Goal: Transaction & Acquisition: Purchase product/service

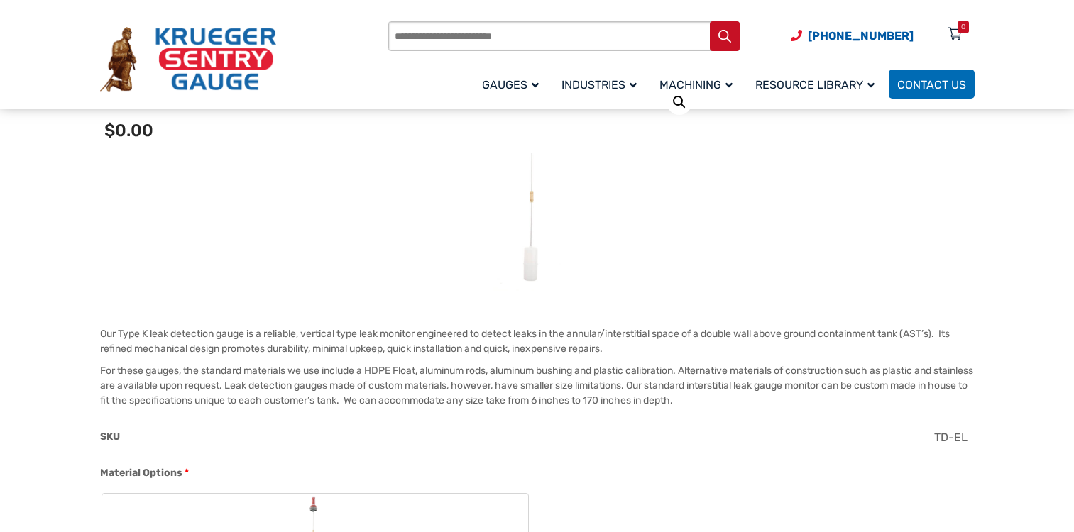
scroll to position [493, 0]
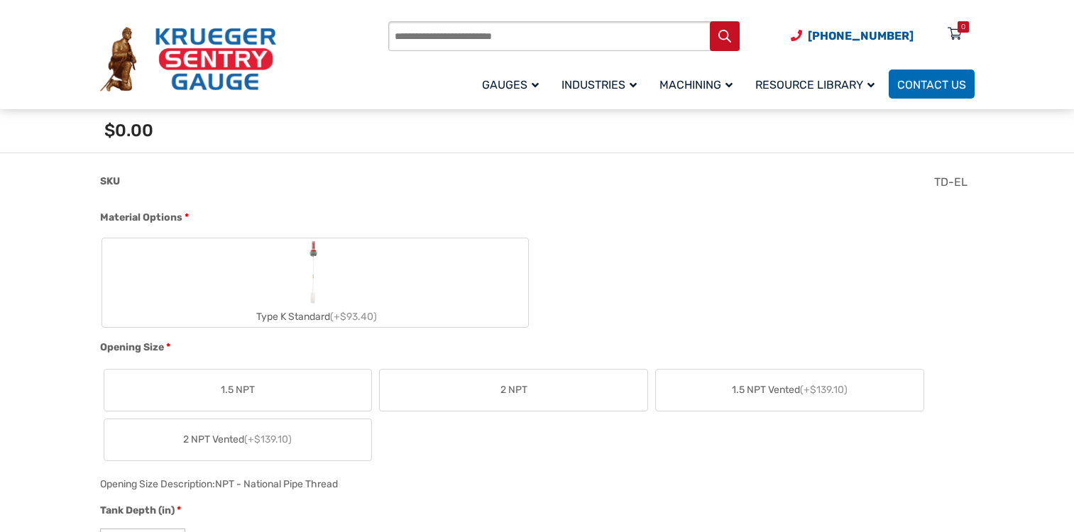
click at [460, 390] on label "2 NPT" at bounding box center [514, 390] width 268 height 41
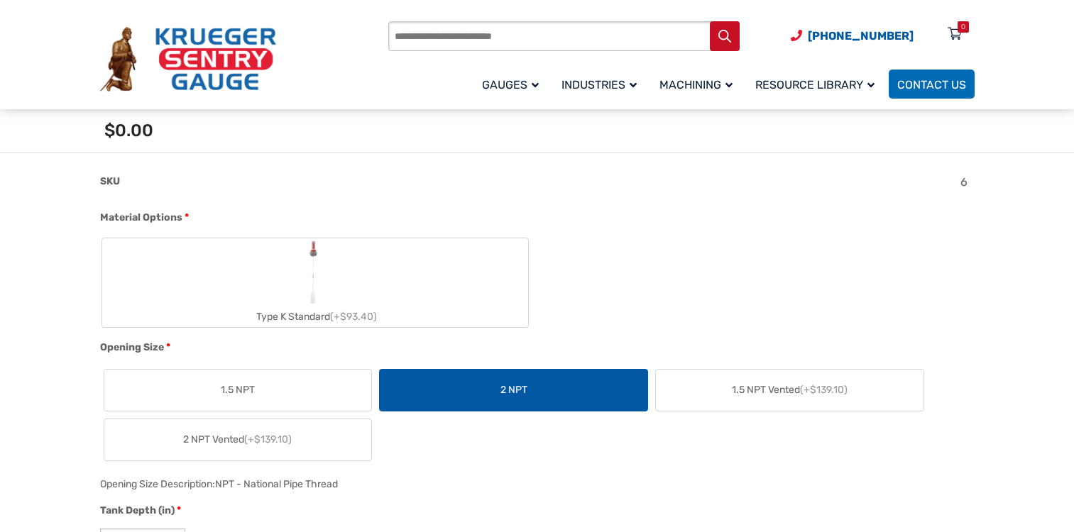
click at [322, 266] on img "Type K Standard" at bounding box center [315, 272] width 28 height 68
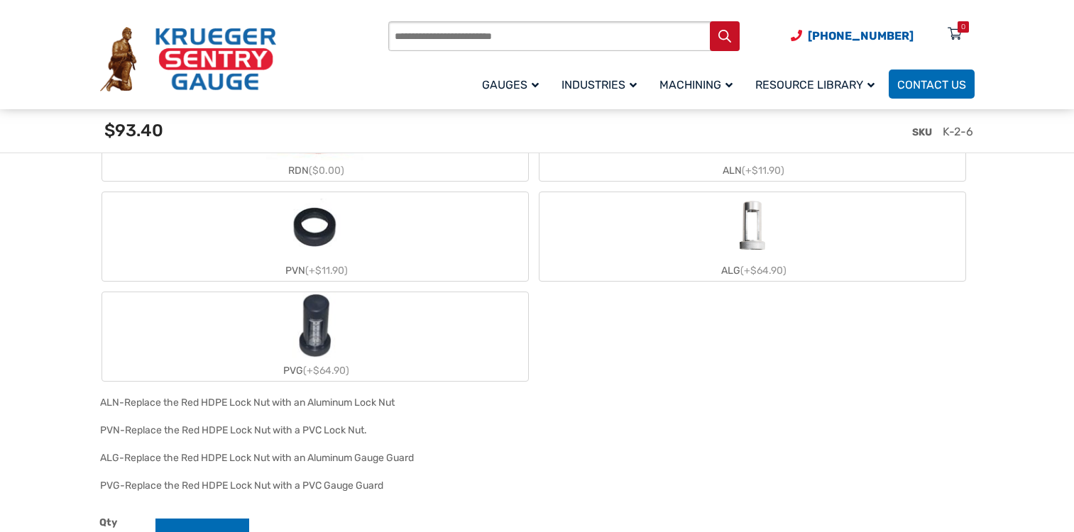
scroll to position [1223, 0]
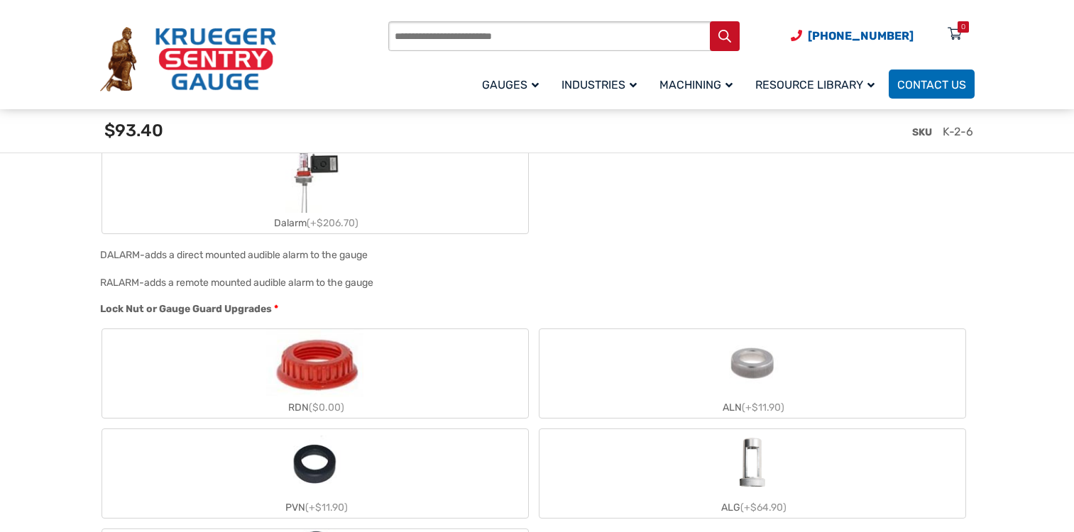
click at [745, 385] on img "ALN" at bounding box center [752, 363] width 68 height 68
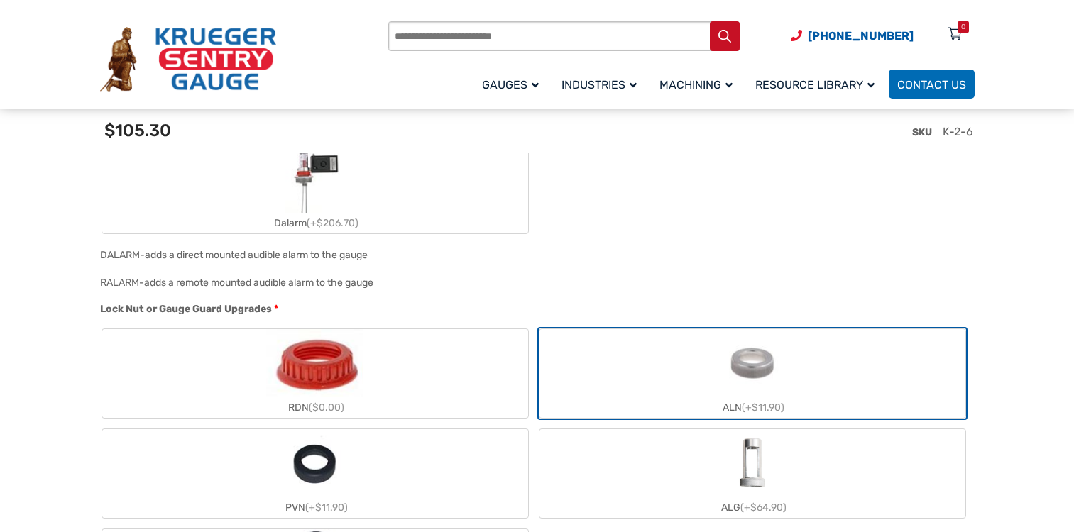
click at [745, 466] on img "ALG" at bounding box center [752, 463] width 68 height 68
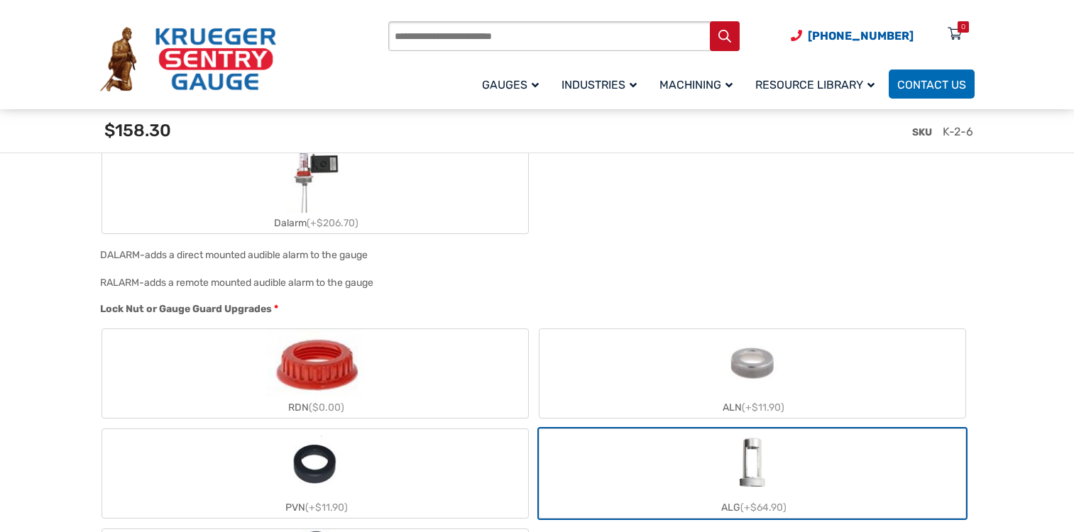
click at [745, 466] on img "ALG" at bounding box center [752, 463] width 68 height 68
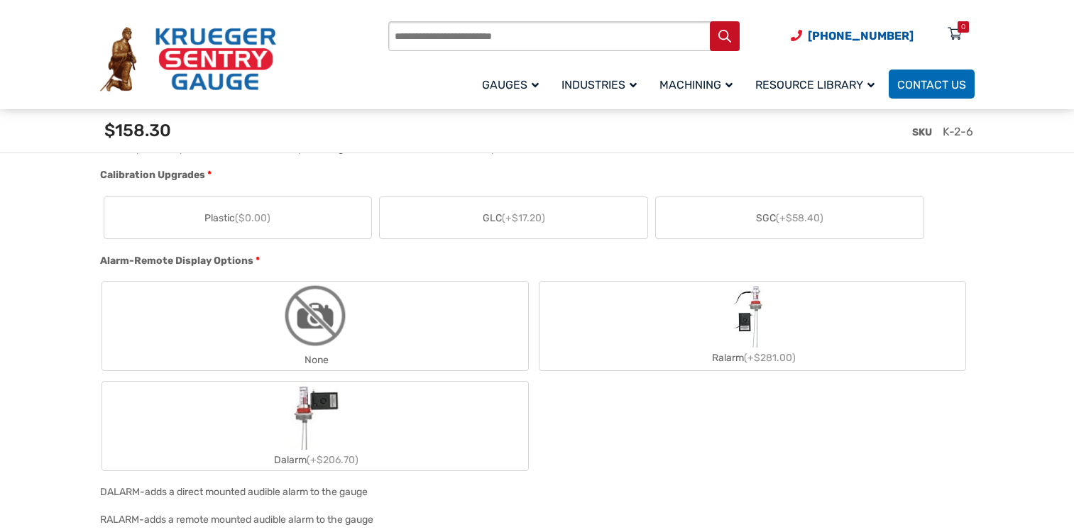
scroll to position [749, 0]
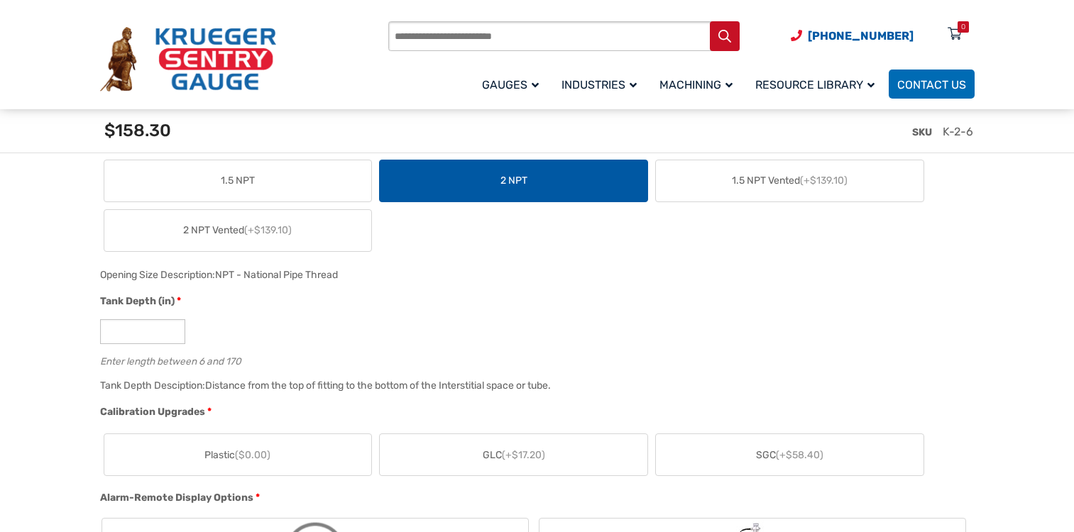
click at [502, 456] on span "GLC (+$17.20)" at bounding box center [514, 455] width 62 height 15
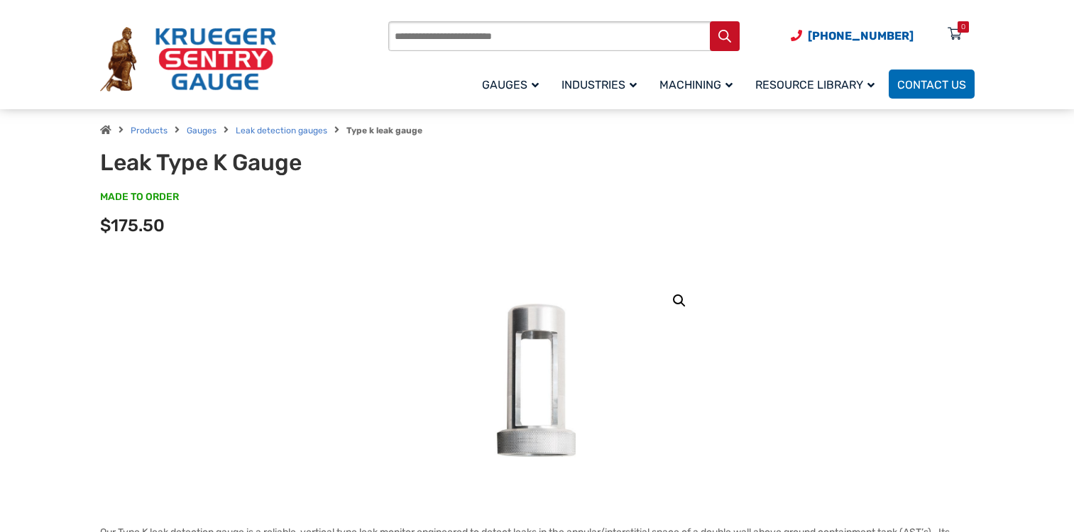
scroll to position [0, 0]
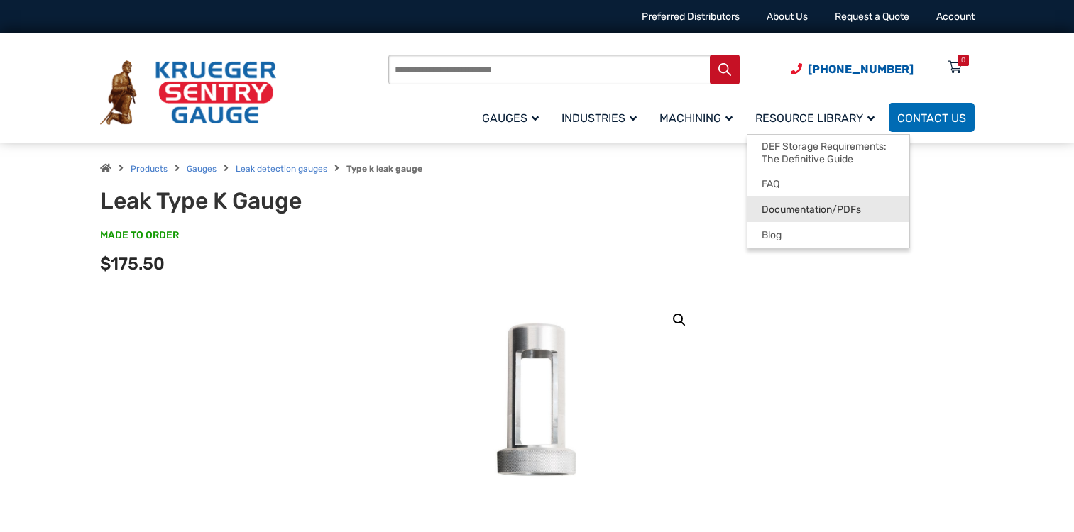
click at [823, 204] on span "Documentation/PDFs" at bounding box center [811, 210] width 99 height 13
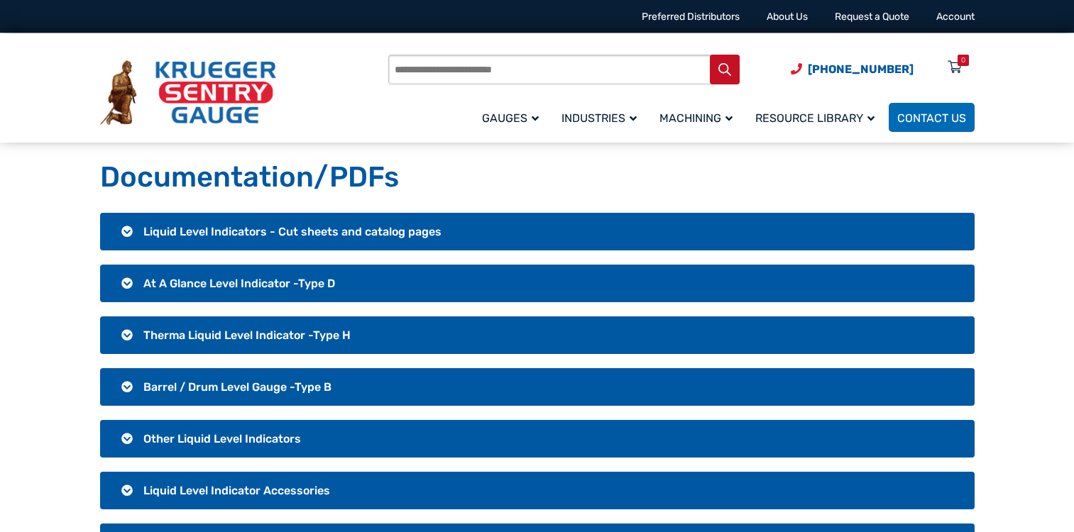
click at [364, 233] on span "Liquid Level Indicators - Cut sheets and catalog pages" at bounding box center [292, 231] width 298 height 13
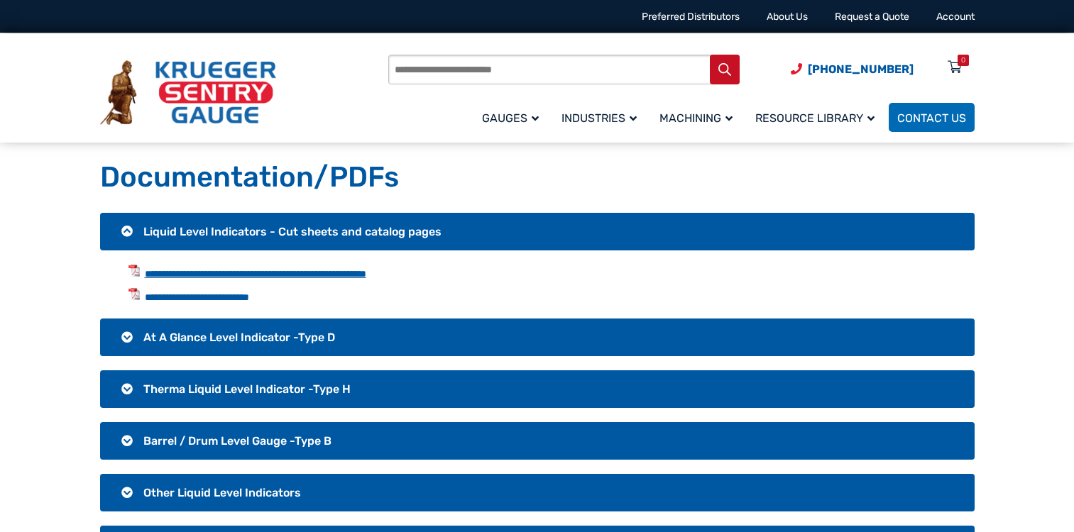
click at [361, 271] on link "**********" at bounding box center [255, 274] width 221 height 10
click at [235, 295] on link "**********" at bounding box center [197, 297] width 104 height 10
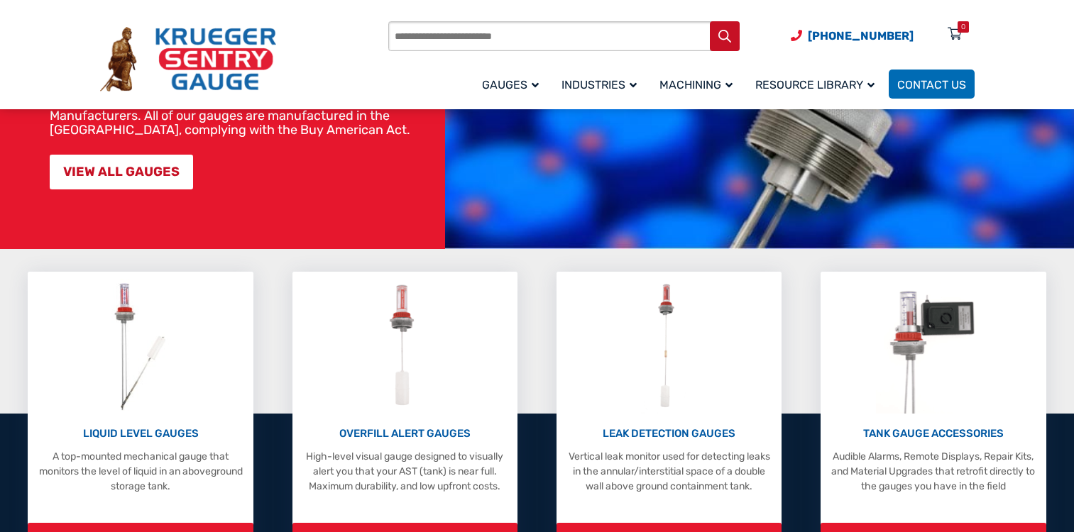
click at [769, 48] on div "Products search (920) 434-8860 Menu 0 Menu Account Gauges Liquid Level Gauge At…" at bounding box center [681, 59] width 586 height 83
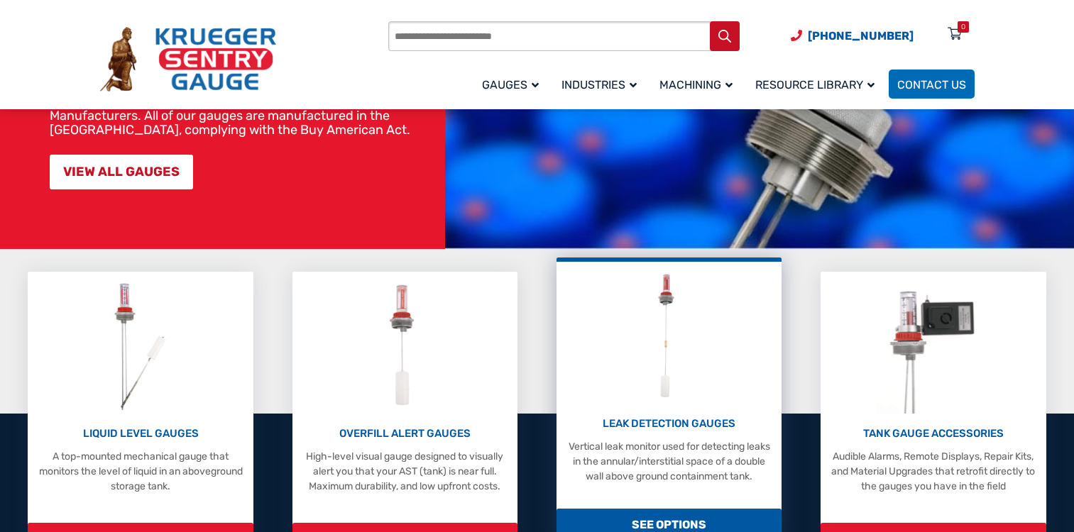
click at [680, 395] on img at bounding box center [669, 336] width 56 height 135
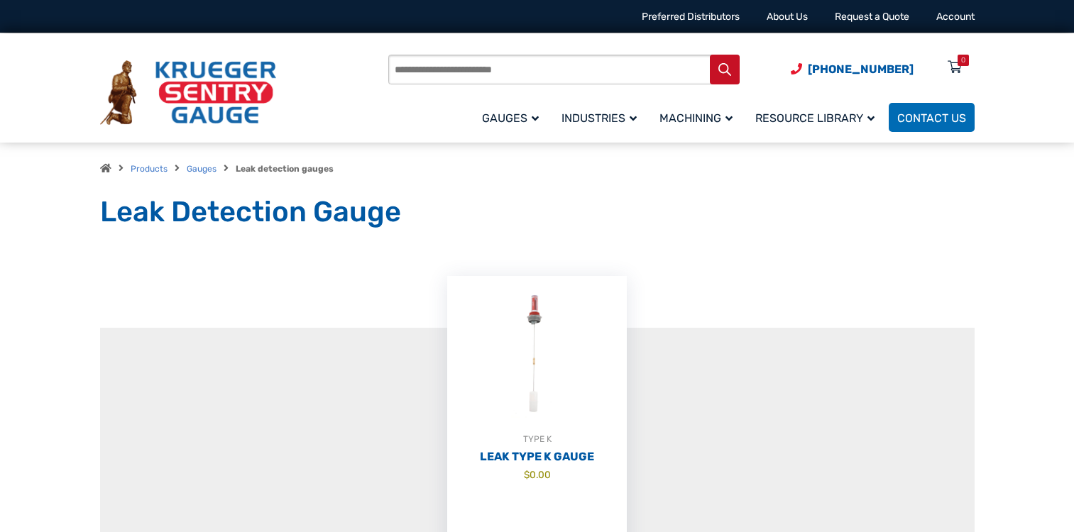
scroll to position [237, 0]
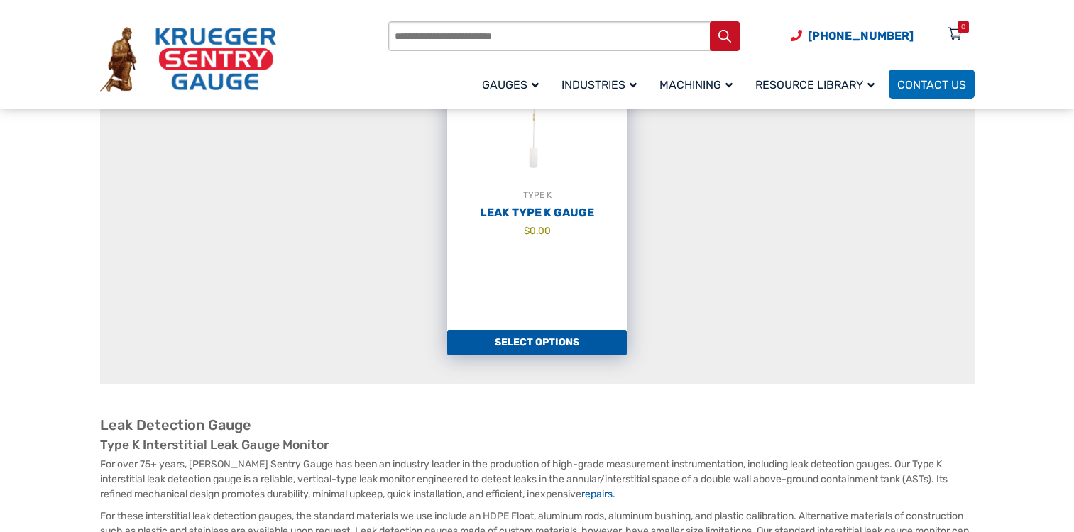
click at [562, 343] on link "Select options" at bounding box center [537, 343] width 180 height 26
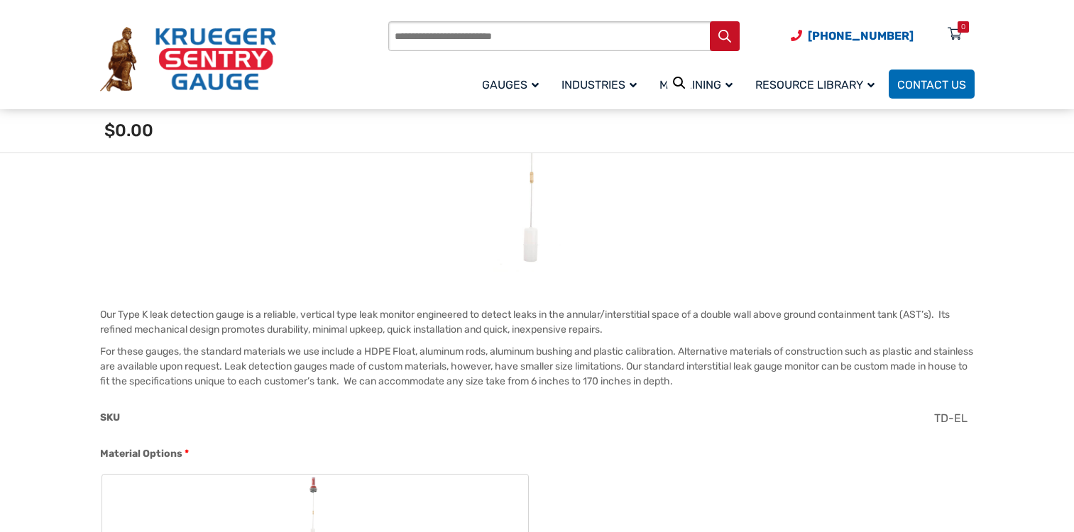
scroll to position [493, 0]
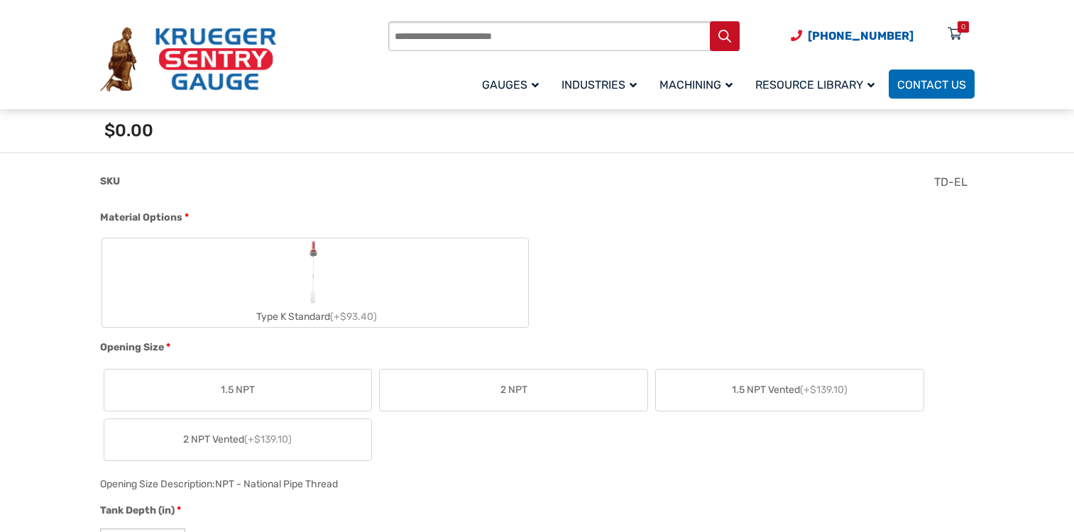
click at [361, 295] on label "Type K Standard (+$93.40)" at bounding box center [315, 282] width 426 height 89
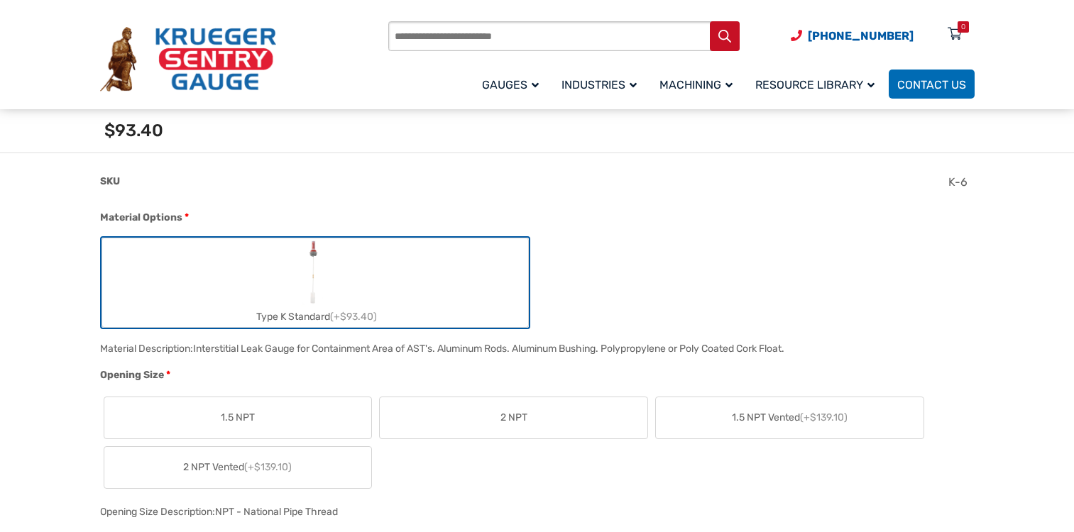
click at [508, 414] on span "2 NPT" at bounding box center [513, 417] width 27 height 15
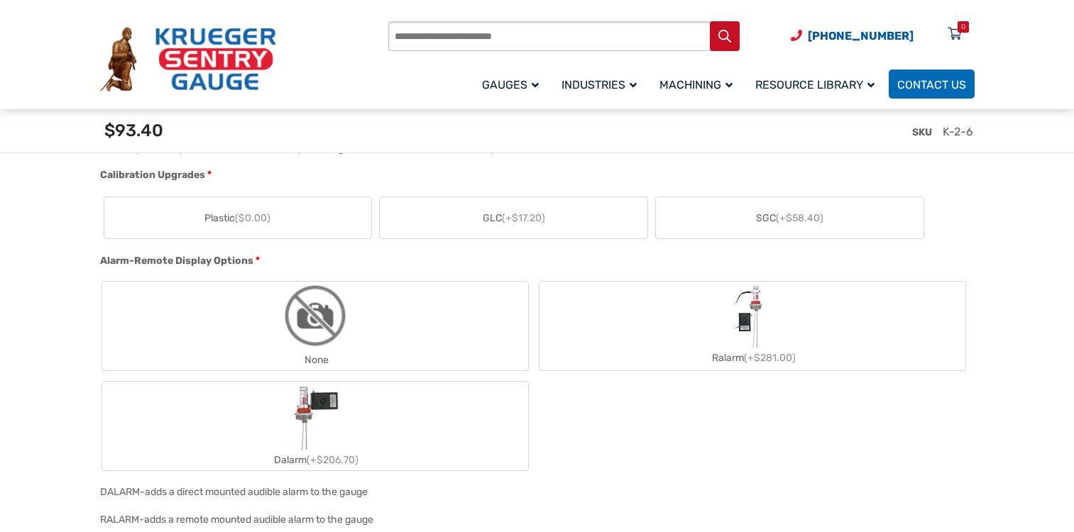
scroll to position [0, 0]
click at [762, 219] on span "SGC (+$58.40)" at bounding box center [789, 218] width 67 height 15
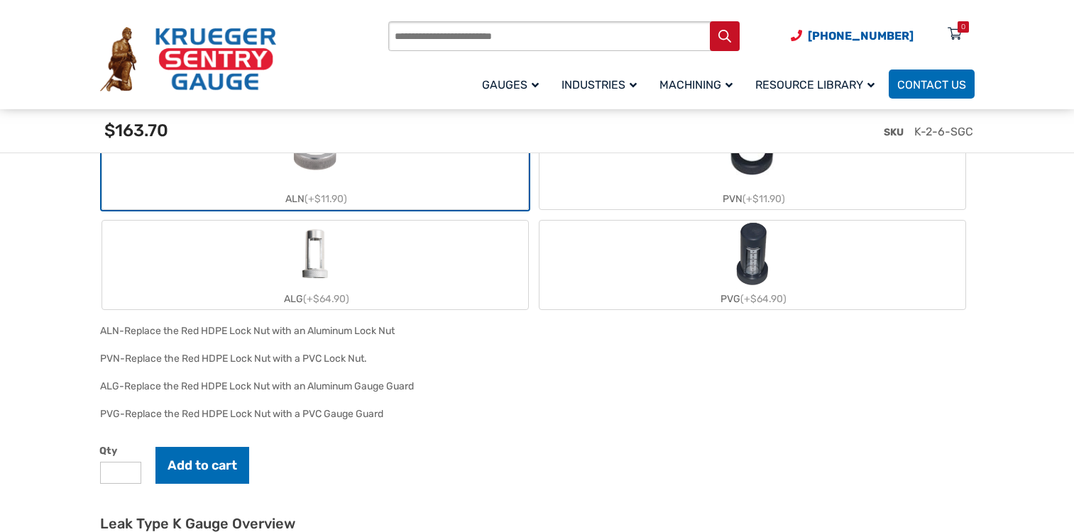
scroll to position [1222, 0]
